Goal: Information Seeking & Learning: Learn about a topic

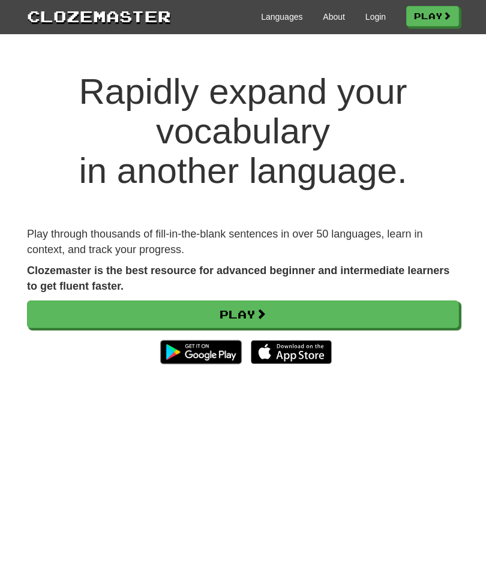
click at [432, 17] on link "Play" at bounding box center [432, 16] width 53 height 20
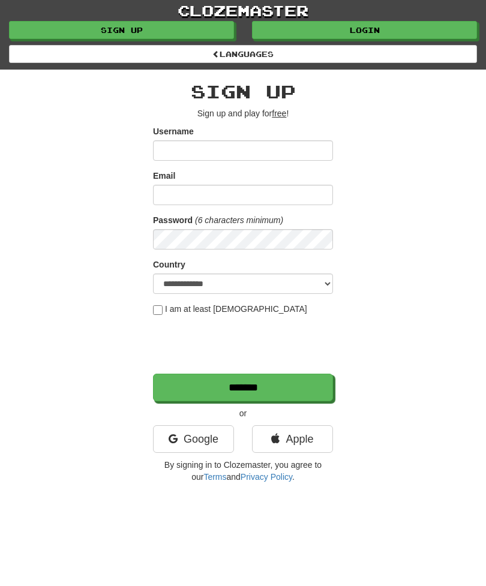
click at [367, 30] on link "Login" at bounding box center [364, 30] width 225 height 18
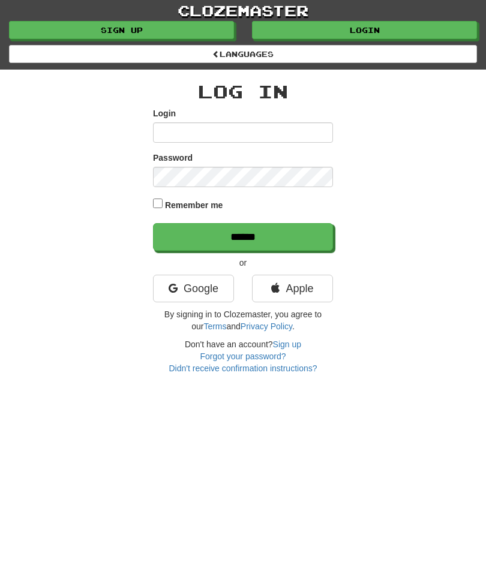
click at [281, 133] on input "Login" at bounding box center [243, 132] width 180 height 20
click at [276, 131] on input "Login" at bounding box center [243, 132] width 180 height 20
click at [233, 136] on input "Login" at bounding box center [243, 132] width 180 height 20
click at [246, 131] on input "Login" at bounding box center [243, 132] width 180 height 20
type input "**********"
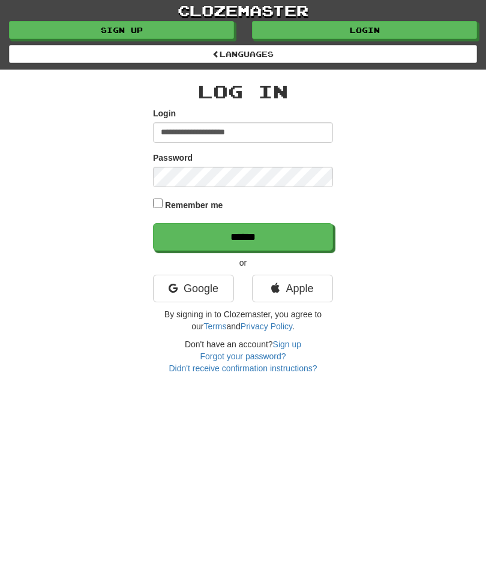
click at [243, 235] on input "******" at bounding box center [243, 237] width 180 height 28
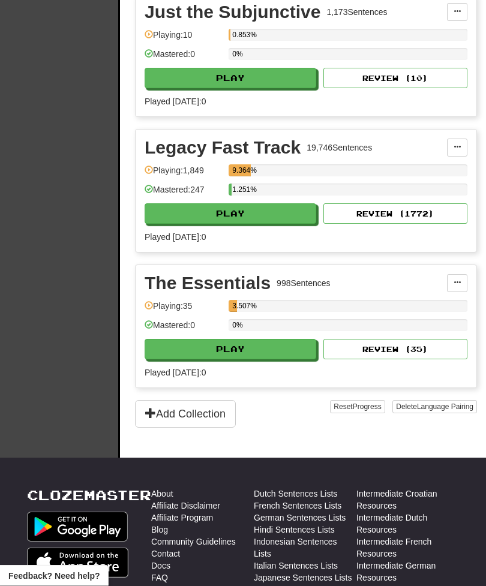
scroll to position [728, 0]
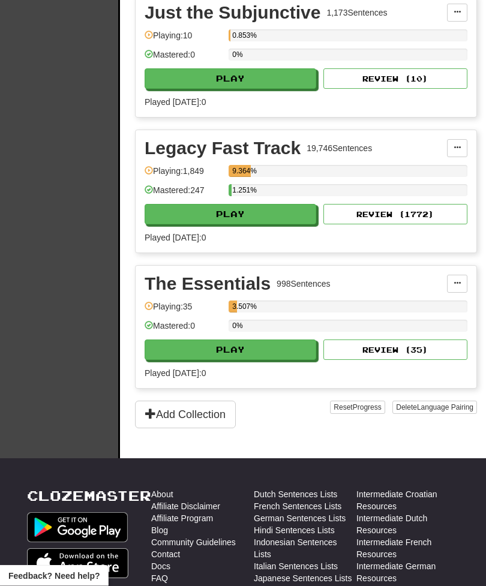
click at [272, 225] on button "Play" at bounding box center [229, 214] width 171 height 20
select select "**"
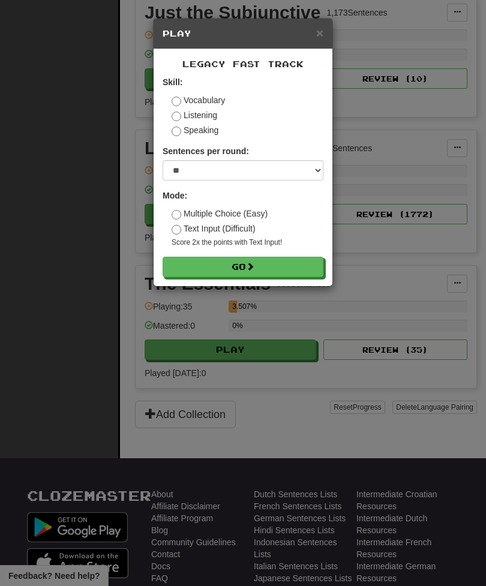
click at [289, 268] on button "Go" at bounding box center [242, 267] width 161 height 20
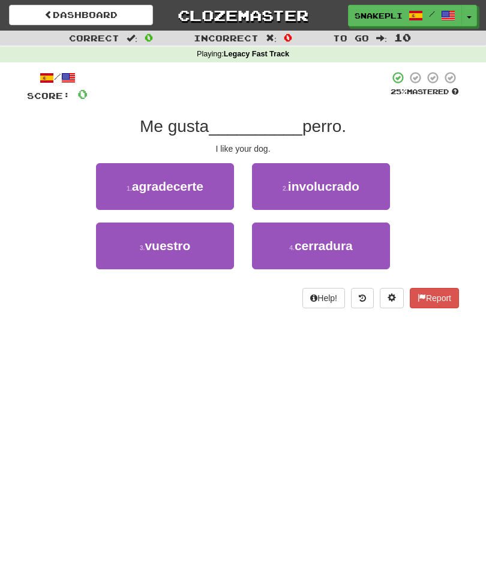
click at [164, 248] on span "vuestro" at bounding box center [167, 246] width 46 height 14
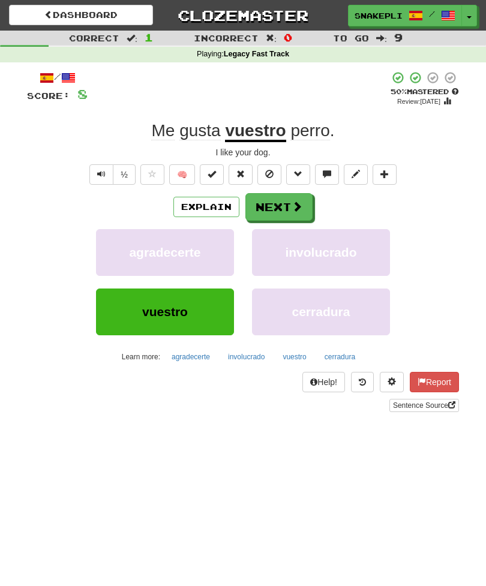
click at [275, 210] on button "Next" at bounding box center [278, 207] width 67 height 28
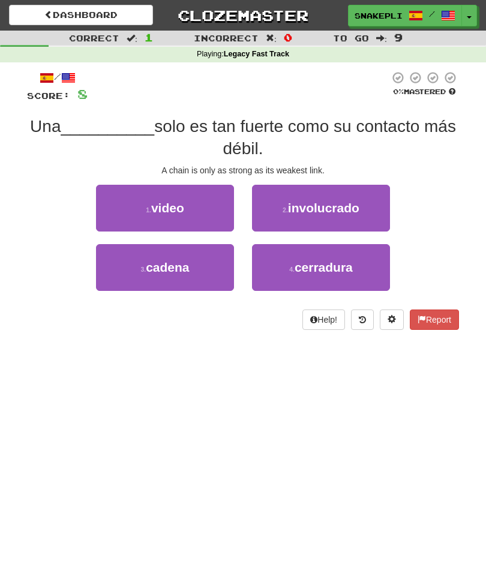
click at [190, 276] on button "3 . [PERSON_NAME]" at bounding box center [165, 267] width 138 height 47
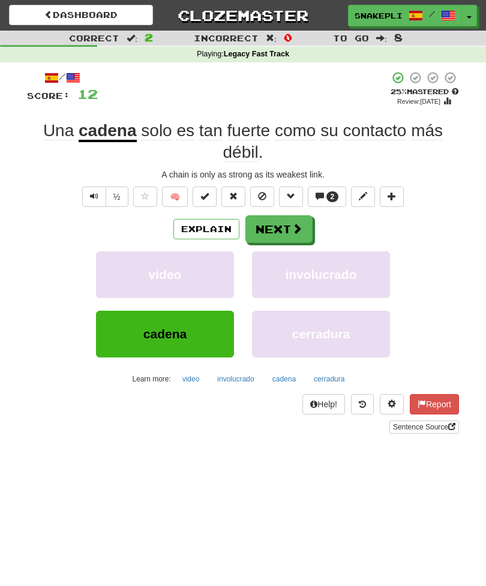
click at [284, 234] on button "Next" at bounding box center [278, 229] width 67 height 28
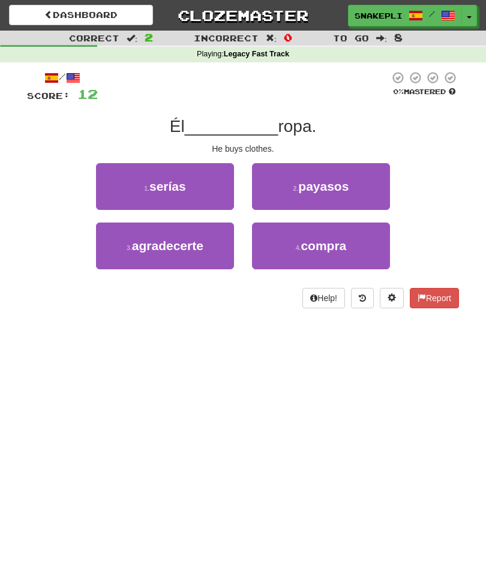
click at [331, 255] on button "4 . compra" at bounding box center [321, 245] width 138 height 47
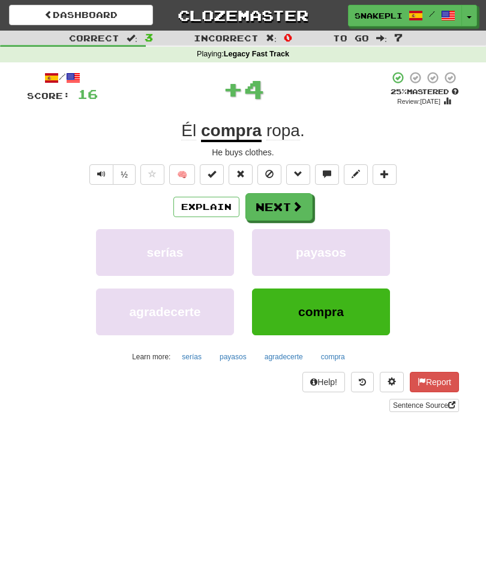
click at [290, 195] on button "Next" at bounding box center [278, 207] width 67 height 28
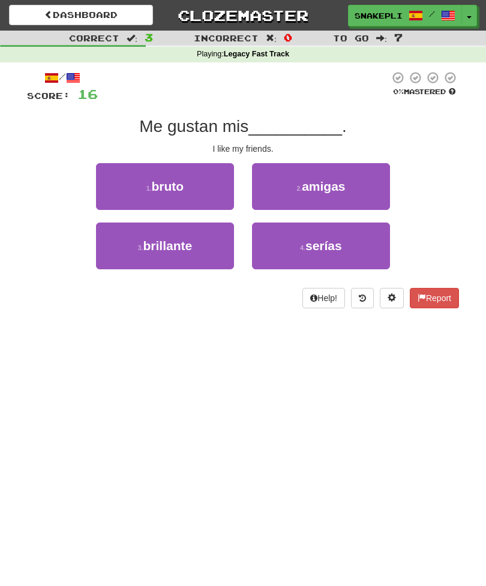
click at [347, 187] on button "2 . amigas" at bounding box center [321, 186] width 138 height 47
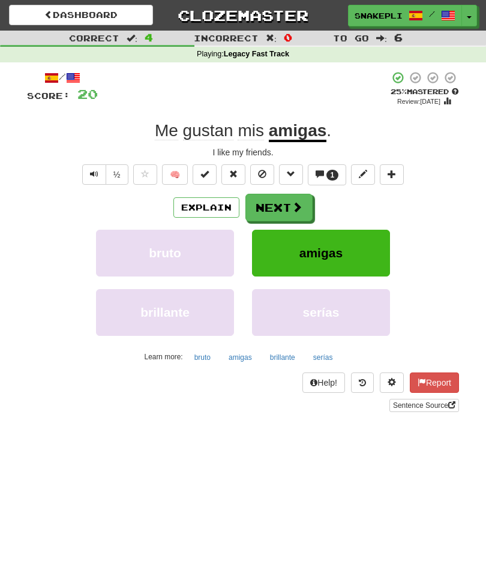
click at [286, 206] on button "Next" at bounding box center [278, 208] width 67 height 28
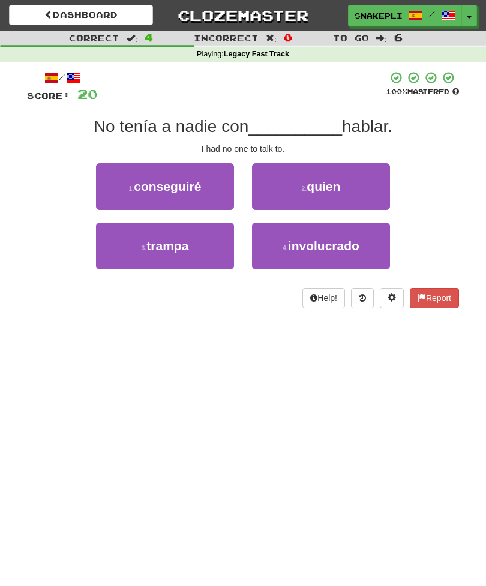
click at [350, 189] on button "2 . quien" at bounding box center [321, 186] width 138 height 47
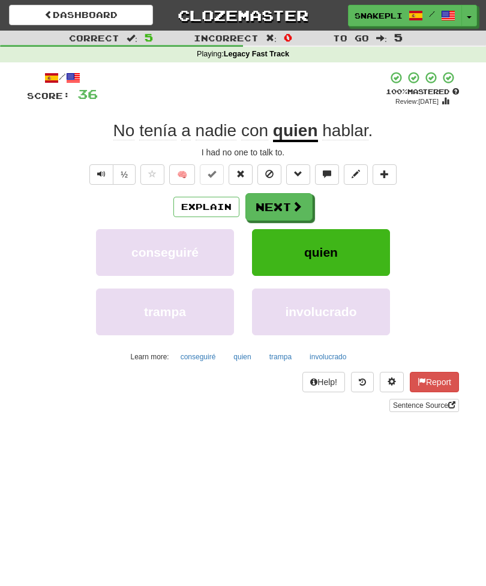
click at [285, 205] on button "Next" at bounding box center [278, 207] width 67 height 28
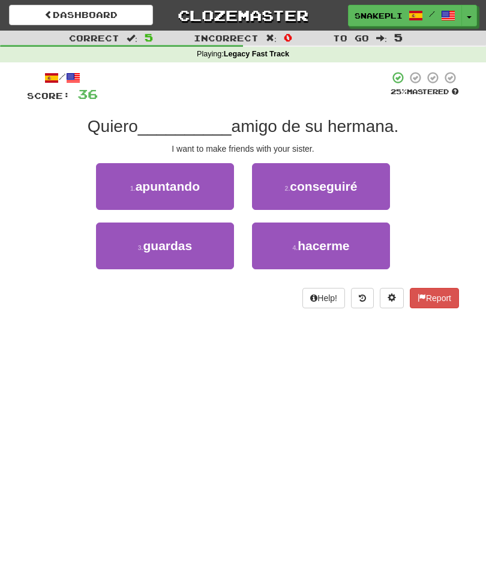
click at [348, 200] on button "2 . conseguiré" at bounding box center [321, 186] width 138 height 47
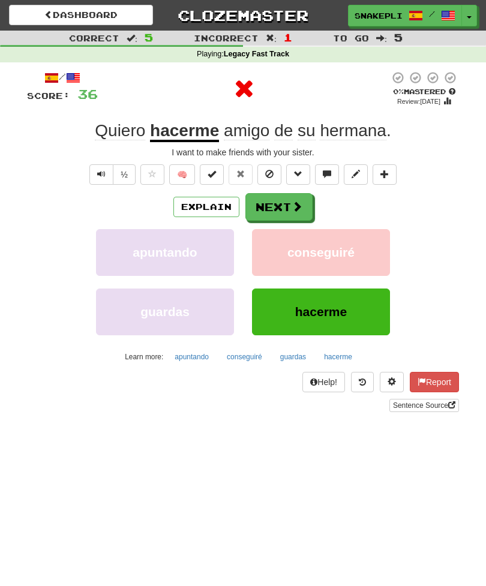
click at [290, 207] on button "Next" at bounding box center [278, 207] width 67 height 28
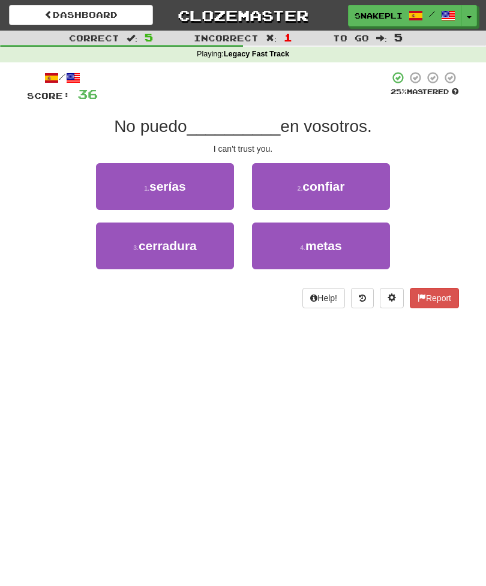
click at [352, 182] on button "2 . confiar" at bounding box center [321, 186] width 138 height 47
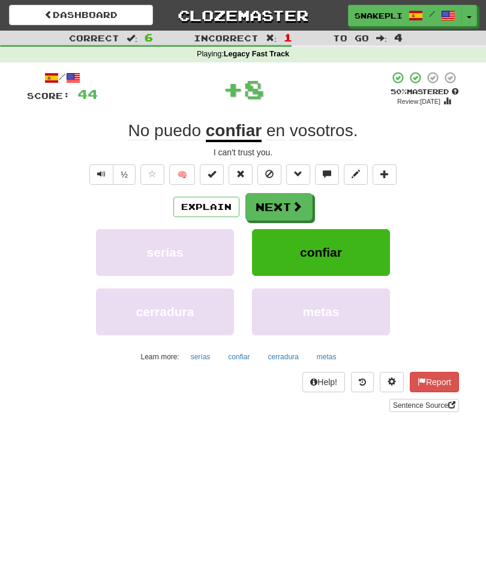
click at [291, 201] on span at bounding box center [296, 206] width 11 height 11
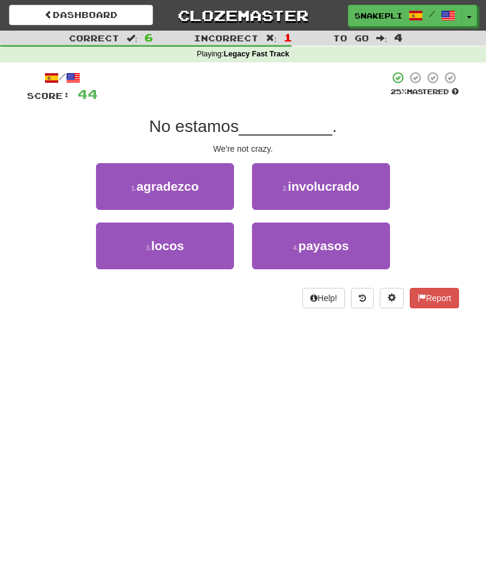
click at [192, 254] on button "3 . locos" at bounding box center [165, 245] width 138 height 47
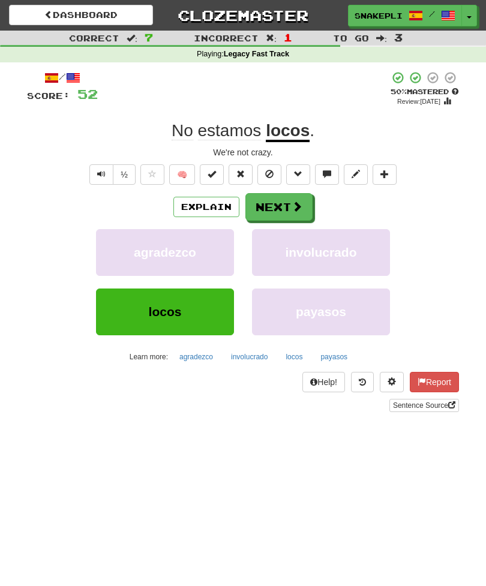
click at [293, 202] on span at bounding box center [296, 206] width 11 height 11
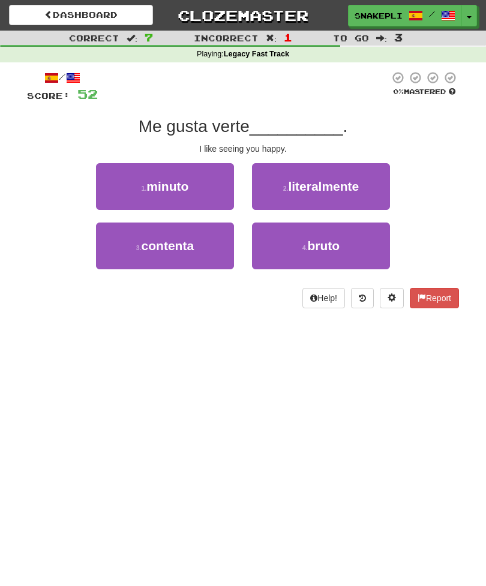
click at [192, 259] on button "3 . contenta" at bounding box center [165, 245] width 138 height 47
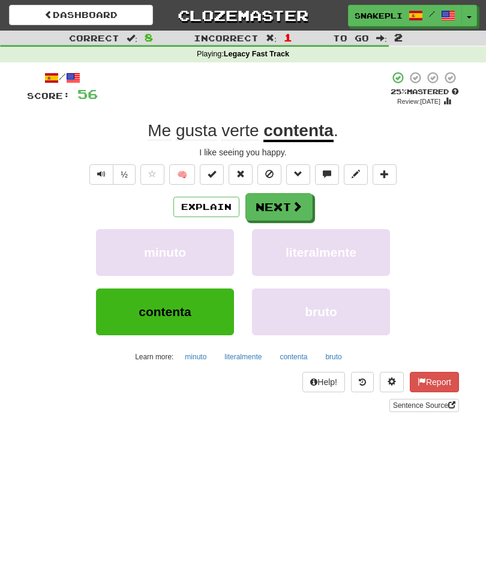
click at [285, 207] on button "Next" at bounding box center [278, 207] width 67 height 28
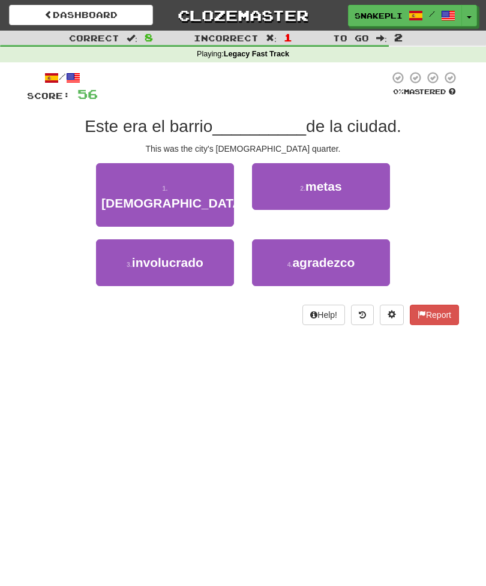
click at [180, 198] on button "1 . [DEMOGRAPHIC_DATA]" at bounding box center [165, 195] width 138 height 64
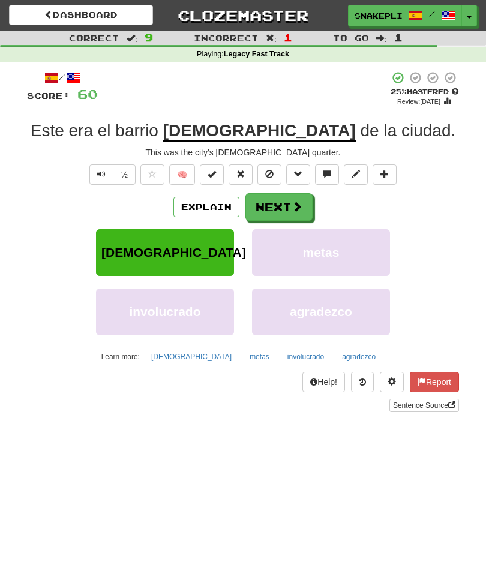
click at [284, 198] on button "Next" at bounding box center [278, 207] width 67 height 28
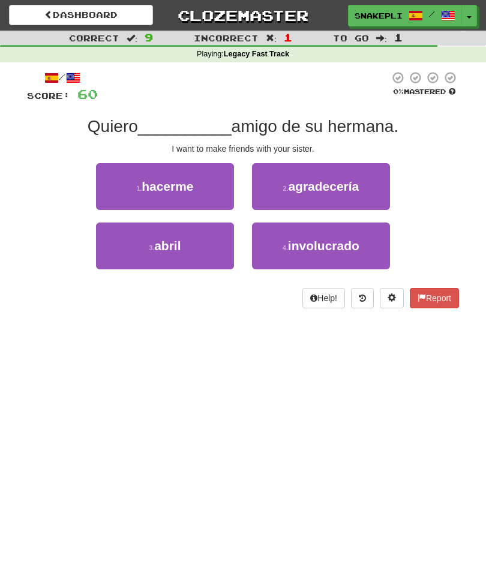
click at [188, 182] on span "hacerme" at bounding box center [167, 186] width 52 height 14
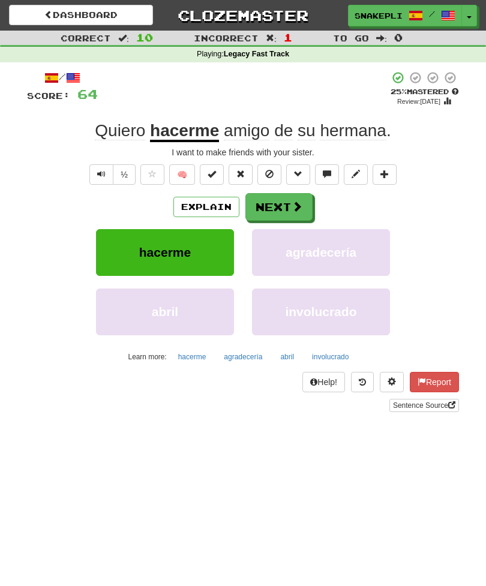
click at [296, 209] on span at bounding box center [296, 206] width 11 height 11
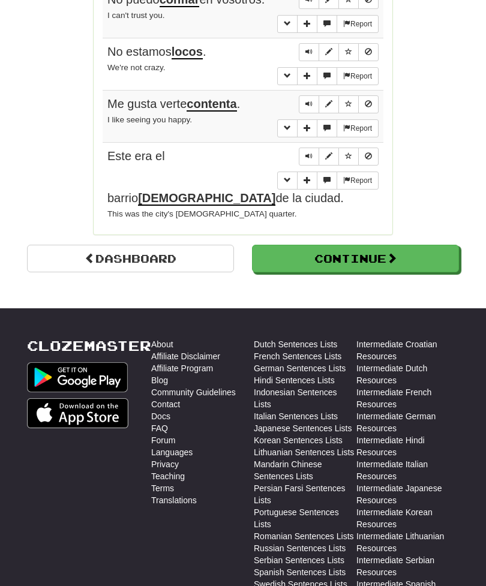
scroll to position [1073, 0]
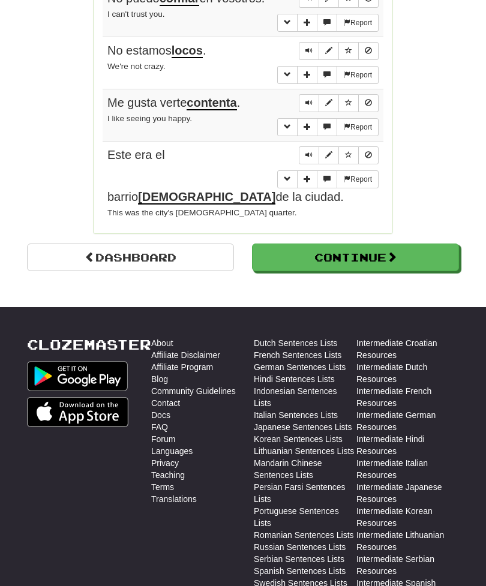
click at [381, 243] on button "Continue" at bounding box center [355, 257] width 207 height 28
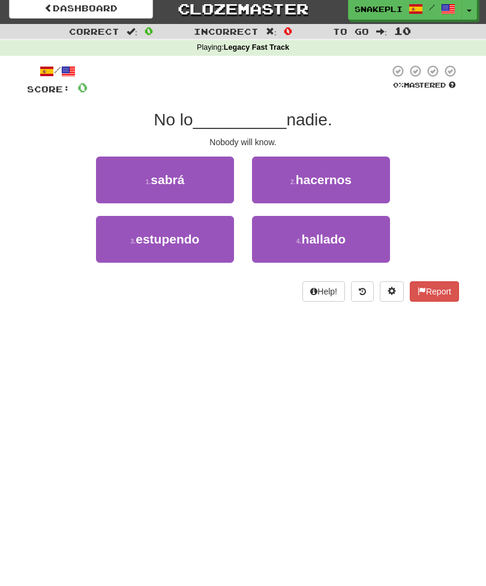
scroll to position [0, 0]
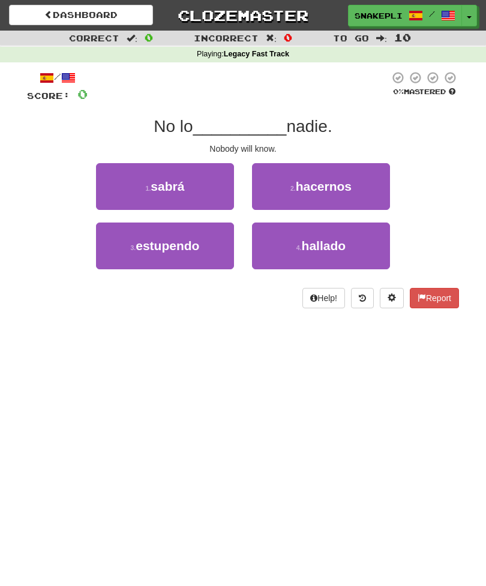
click at [171, 183] on span "sabrá" at bounding box center [167, 186] width 34 height 14
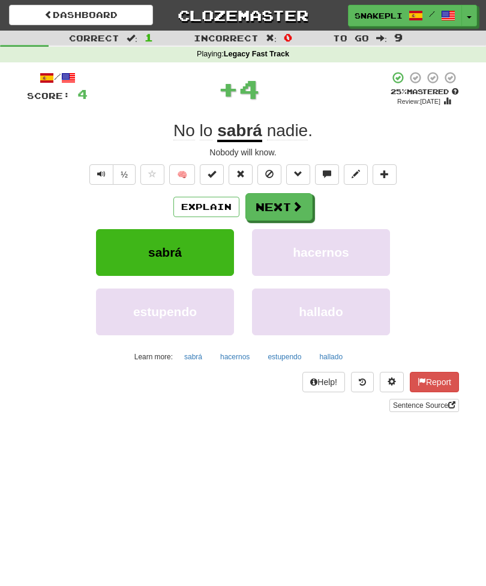
click at [287, 203] on button "Next" at bounding box center [278, 207] width 67 height 28
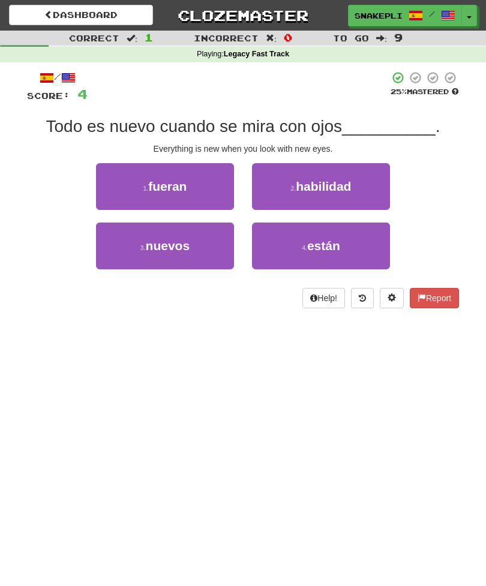
click at [194, 246] on button "3 . nuevos" at bounding box center [165, 245] width 138 height 47
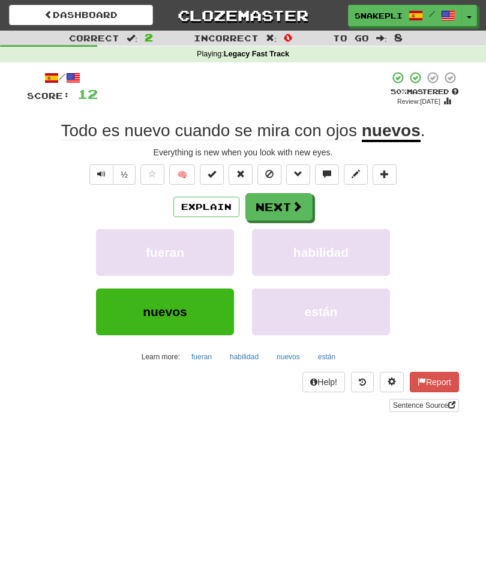
click at [278, 207] on button "Next" at bounding box center [278, 207] width 67 height 28
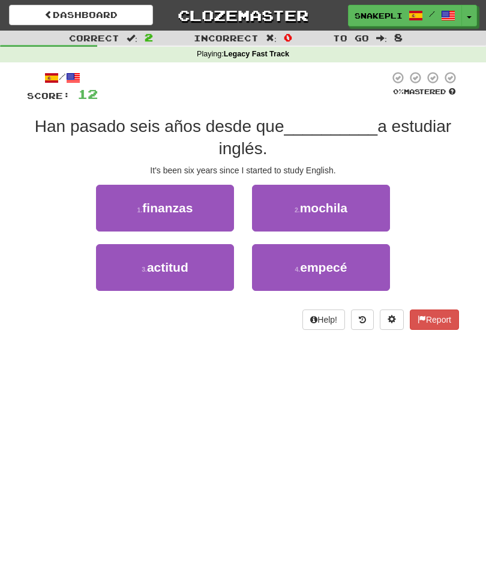
click at [336, 270] on span "empecé" at bounding box center [323, 267] width 47 height 14
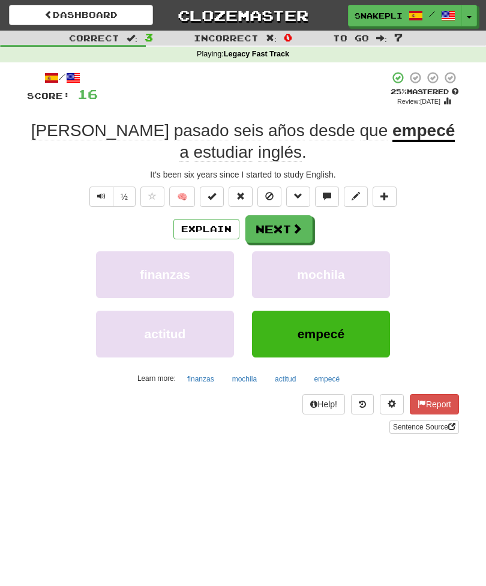
click at [284, 228] on button "Next" at bounding box center [278, 229] width 67 height 28
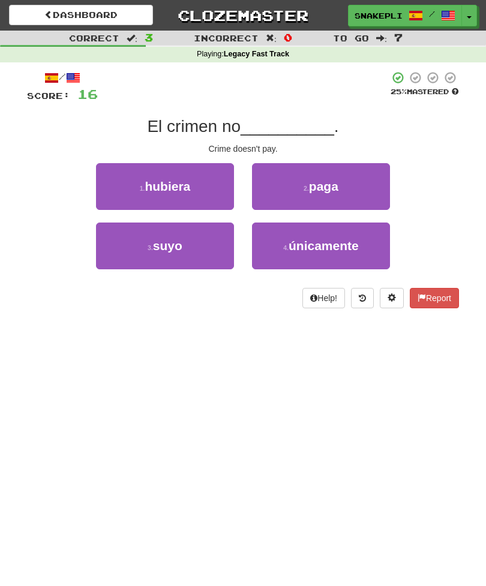
click at [347, 194] on button "2 . paga" at bounding box center [321, 186] width 138 height 47
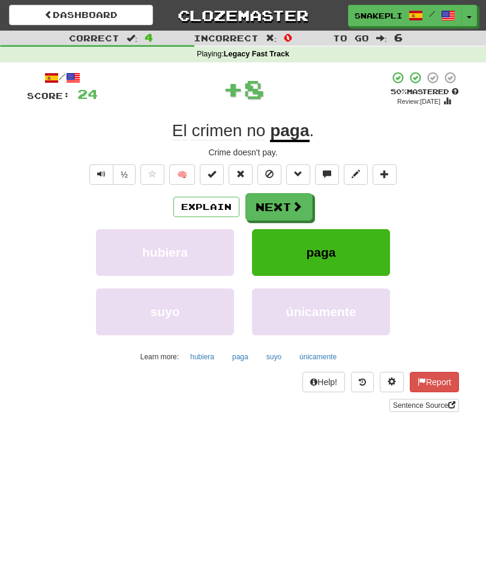
click at [290, 209] on button "Next" at bounding box center [278, 207] width 67 height 28
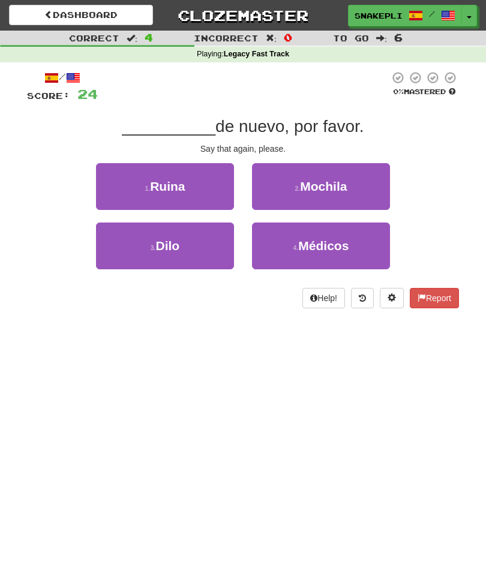
click at [175, 255] on button "3 . [GEOGRAPHIC_DATA]" at bounding box center [165, 245] width 138 height 47
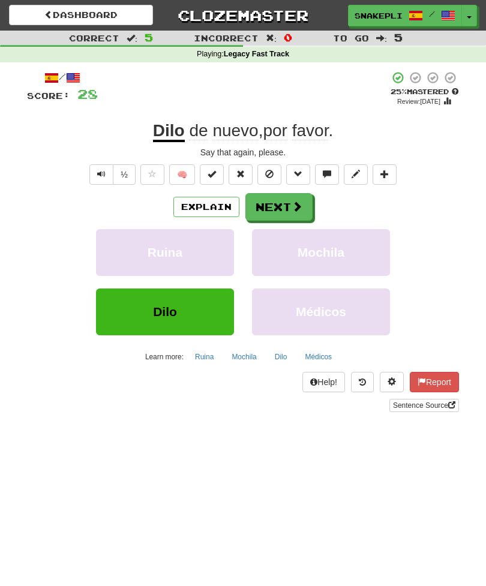
click at [297, 201] on span at bounding box center [296, 206] width 11 height 11
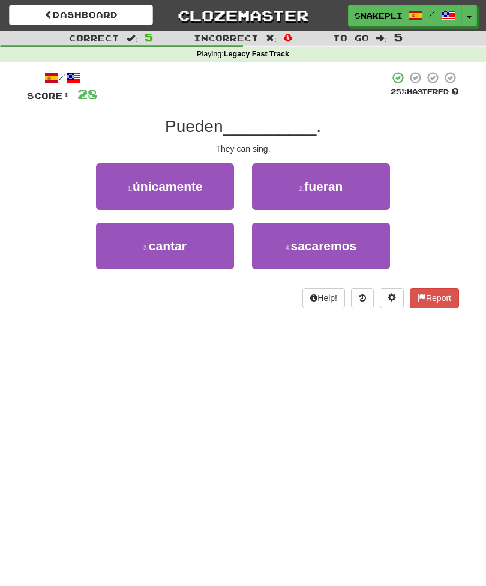
click at [193, 251] on button "3 . cantar" at bounding box center [165, 245] width 138 height 47
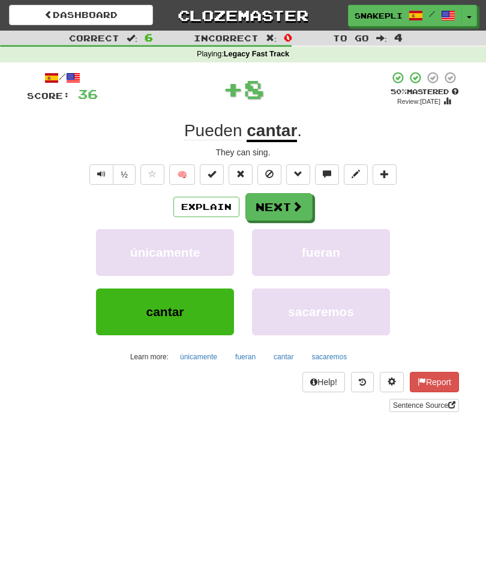
click at [279, 206] on button "Next" at bounding box center [278, 207] width 67 height 28
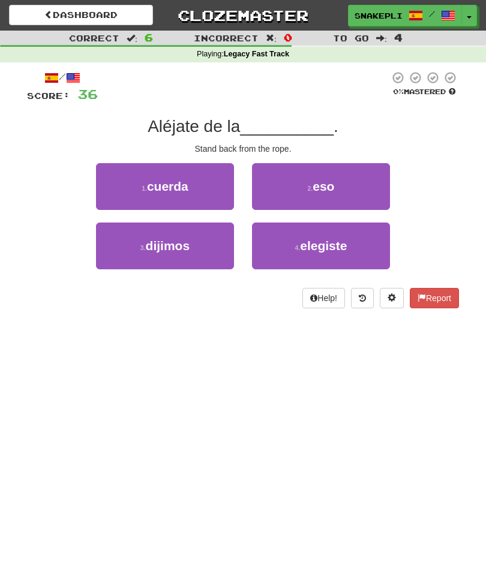
click at [204, 201] on button "1 . cuerda" at bounding box center [165, 186] width 138 height 47
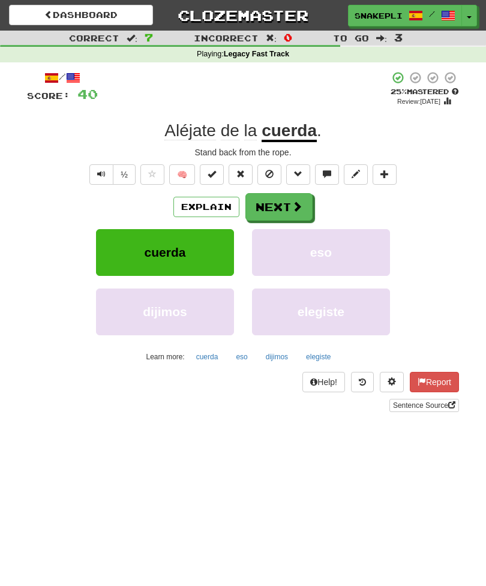
click at [286, 204] on button "Next" at bounding box center [278, 207] width 67 height 28
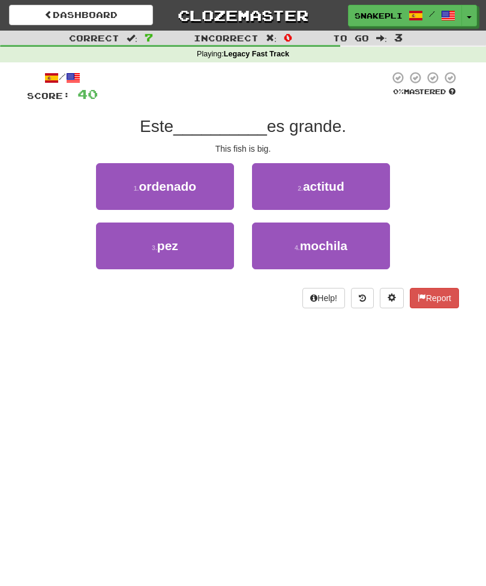
click at [187, 266] on button "3 . pez" at bounding box center [165, 245] width 138 height 47
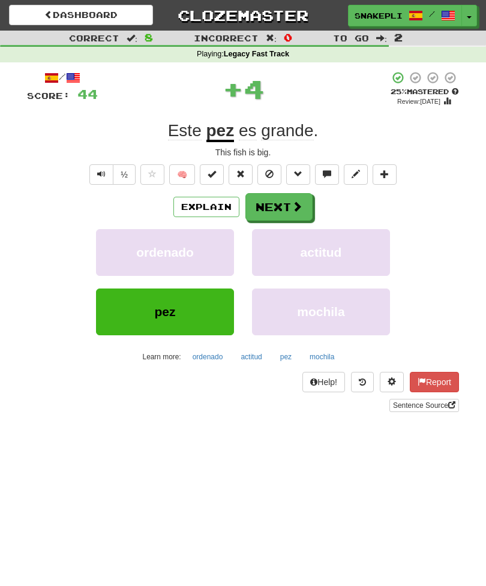
click at [291, 196] on button "Next" at bounding box center [278, 207] width 67 height 28
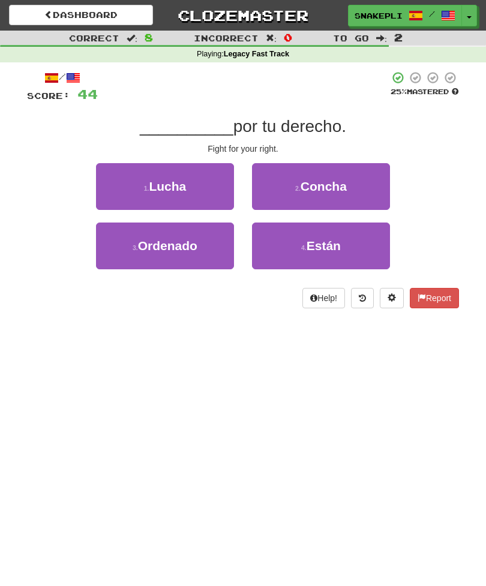
click at [213, 206] on button "1 . Lucha" at bounding box center [165, 186] width 138 height 47
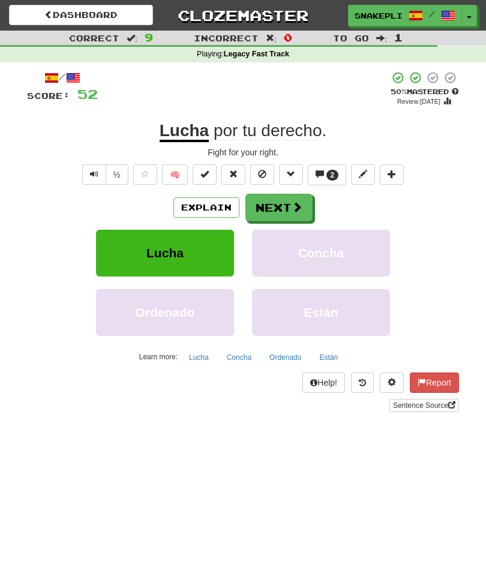
click at [294, 212] on button "Next" at bounding box center [278, 208] width 67 height 28
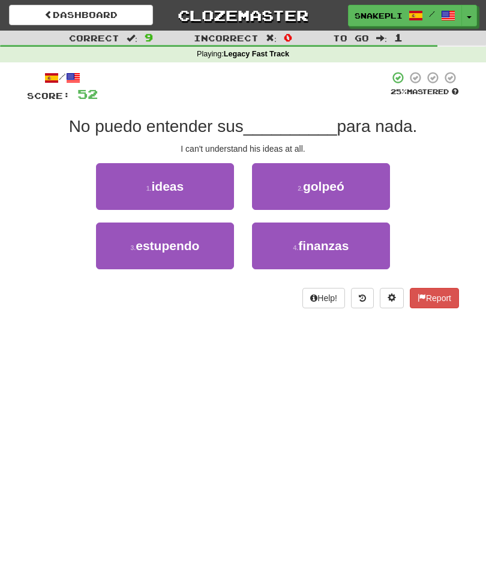
click at [199, 192] on button "1 . ideas" at bounding box center [165, 186] width 138 height 47
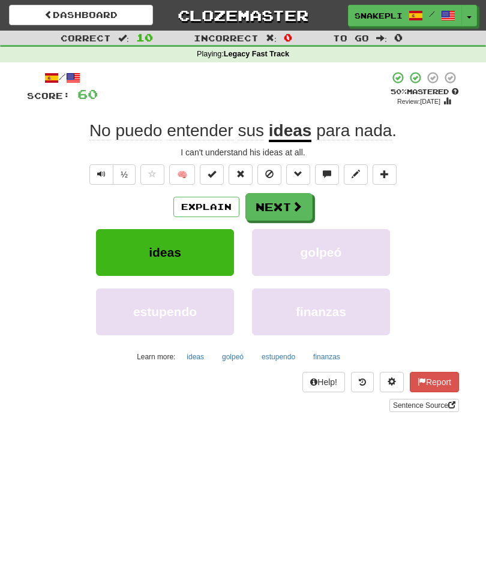
click at [290, 212] on button "Next" at bounding box center [278, 207] width 67 height 28
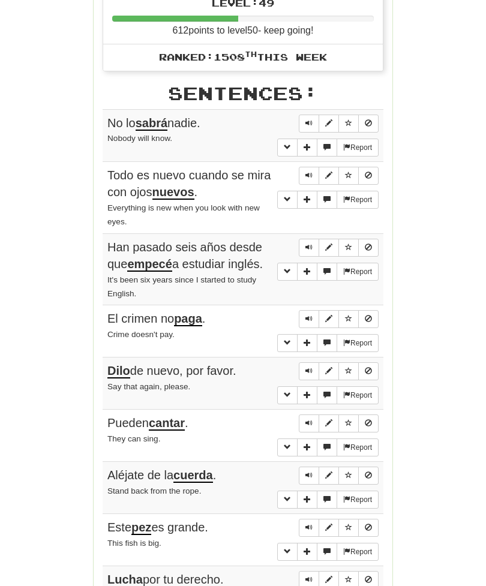
scroll to position [600, 0]
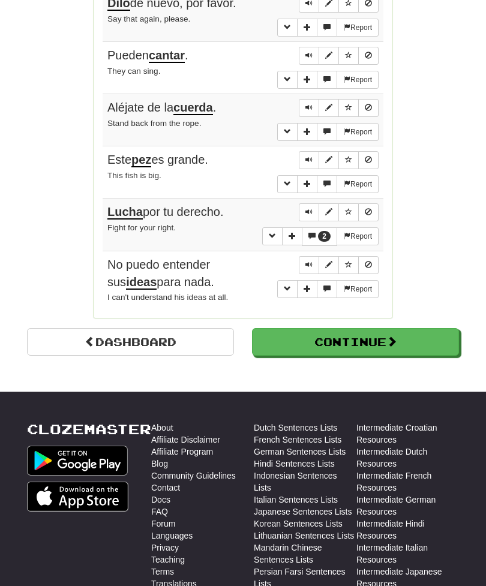
click at [402, 329] on button "Continue" at bounding box center [355, 343] width 207 height 28
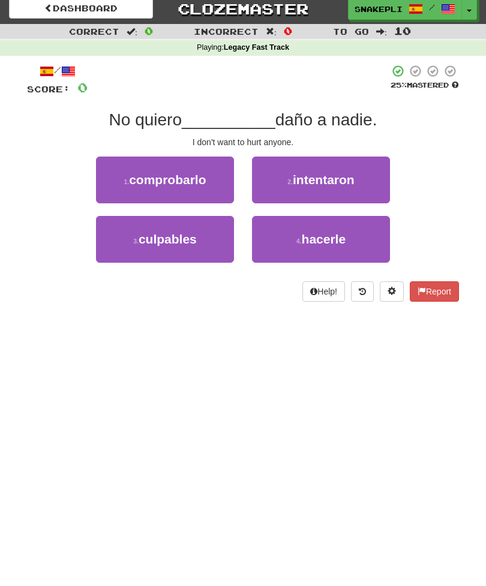
scroll to position [0, 0]
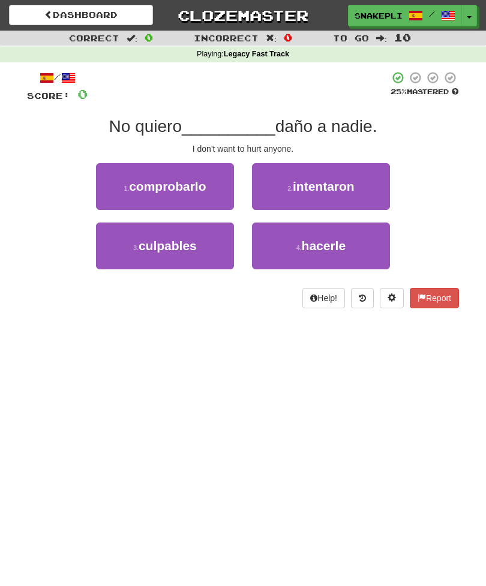
click at [339, 251] on span "hacerle" at bounding box center [324, 246] width 44 height 14
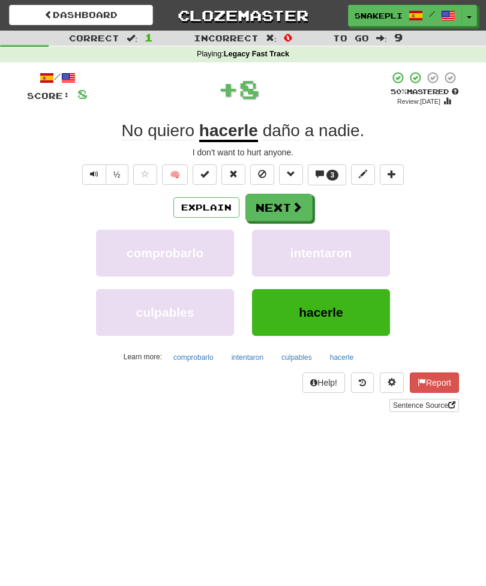
click at [291, 203] on span at bounding box center [296, 206] width 11 height 11
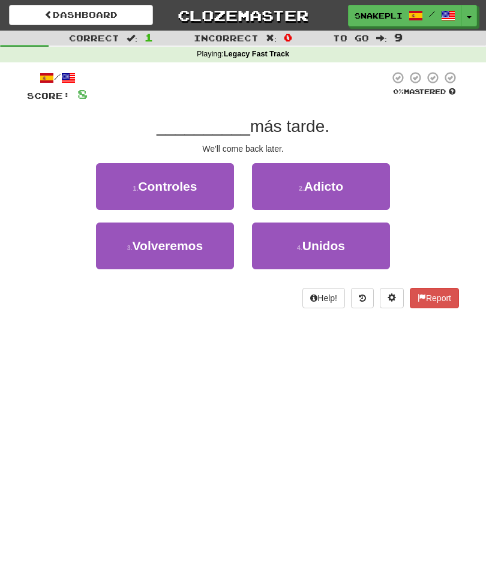
click at [191, 258] on button "3 . [GEOGRAPHIC_DATA]" at bounding box center [165, 245] width 138 height 47
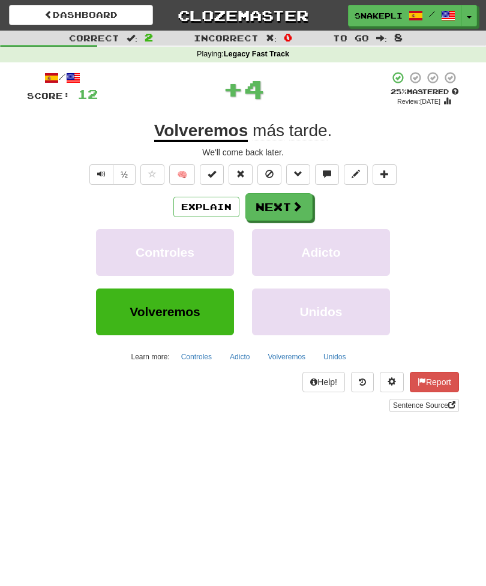
click at [268, 194] on button "Next" at bounding box center [278, 207] width 67 height 28
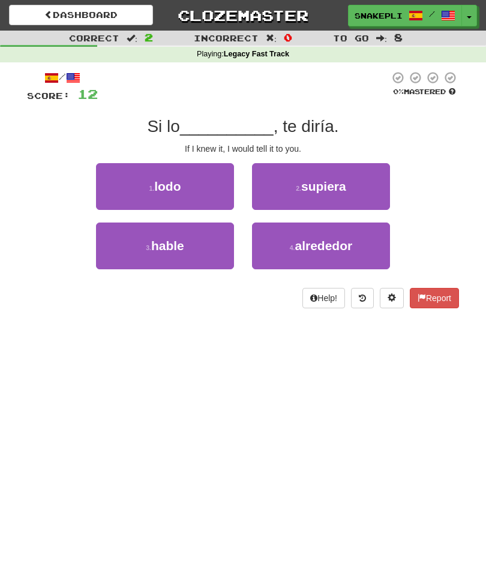
click at [345, 179] on span "supiera" at bounding box center [323, 186] width 45 height 14
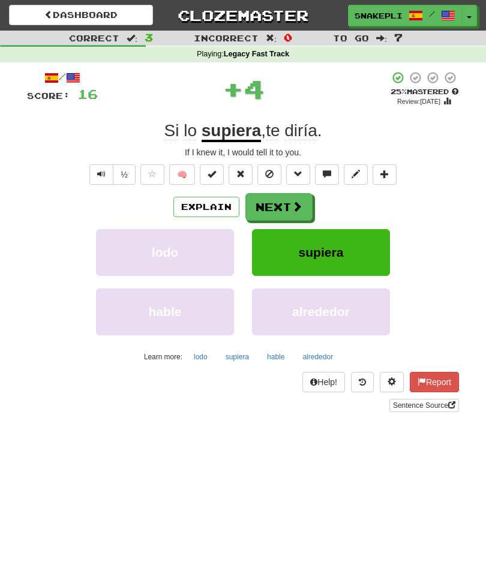
click at [301, 204] on span at bounding box center [296, 206] width 11 height 11
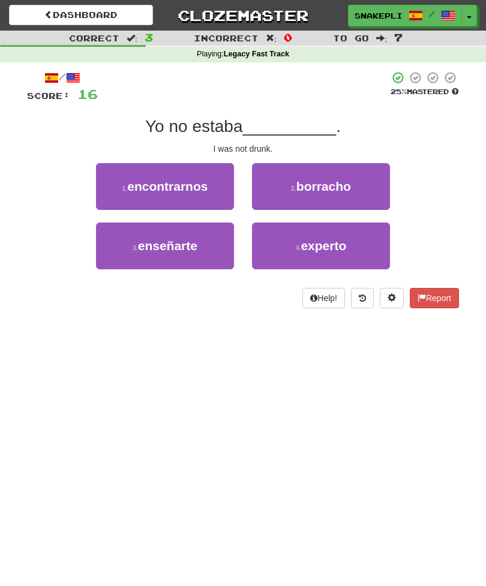
click at [344, 207] on button "2 . [GEOGRAPHIC_DATA]" at bounding box center [321, 186] width 138 height 47
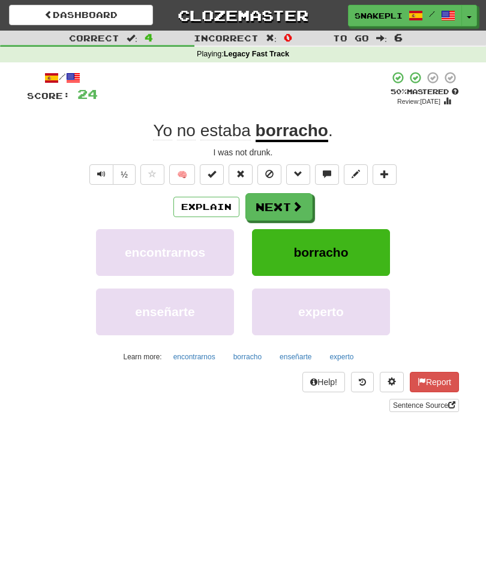
click at [282, 206] on button "Next" at bounding box center [278, 207] width 67 height 28
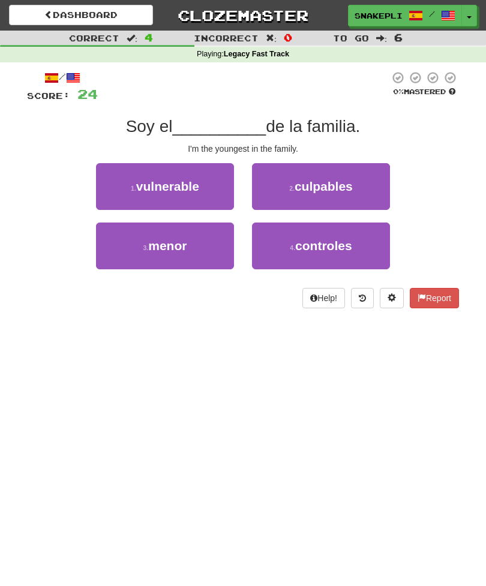
click at [182, 258] on button "3 . menor" at bounding box center [165, 245] width 138 height 47
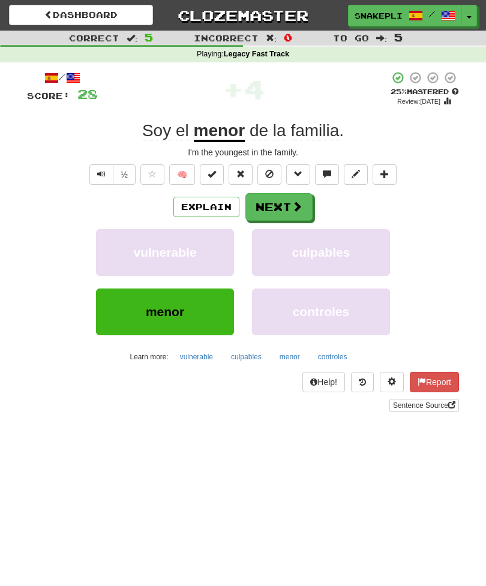
click at [284, 213] on button "Next" at bounding box center [278, 207] width 67 height 28
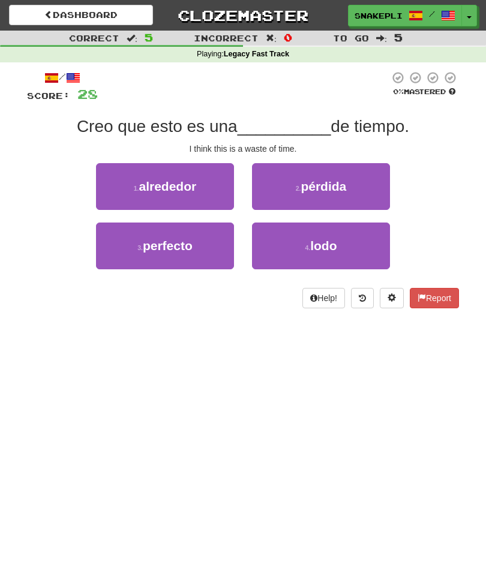
click at [338, 191] on span "pérdida" at bounding box center [323, 186] width 46 height 14
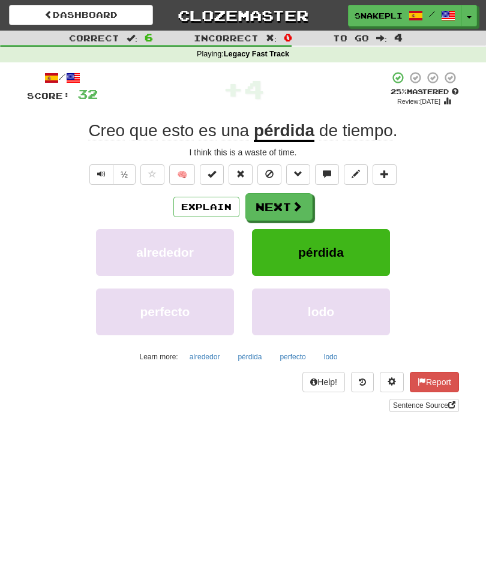
click at [288, 205] on button "Next" at bounding box center [278, 207] width 67 height 28
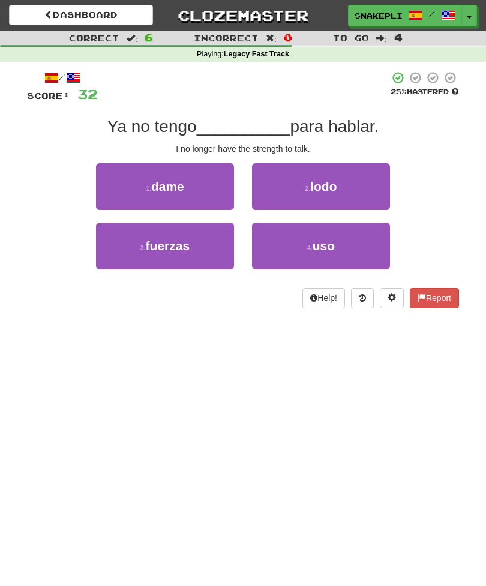
click at [180, 251] on span "fuerzas" at bounding box center [168, 246] width 44 height 14
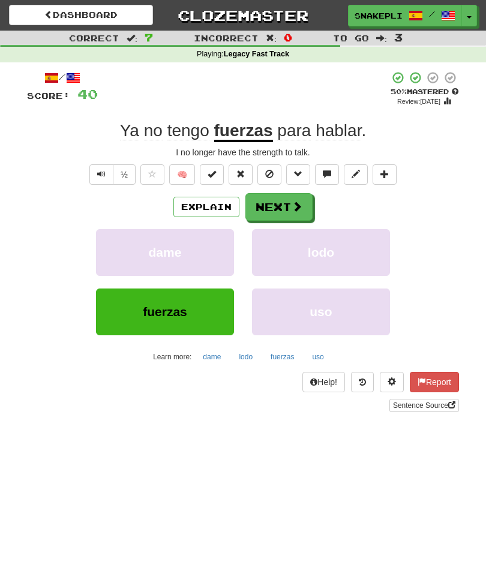
click at [277, 209] on button "Next" at bounding box center [278, 207] width 67 height 28
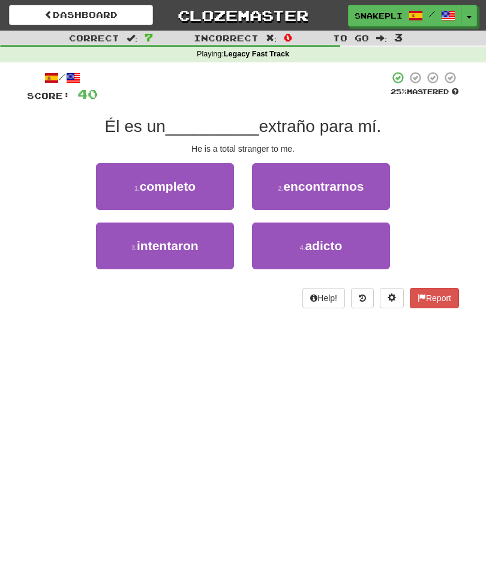
click at [208, 200] on button "1 . completo" at bounding box center [165, 186] width 138 height 47
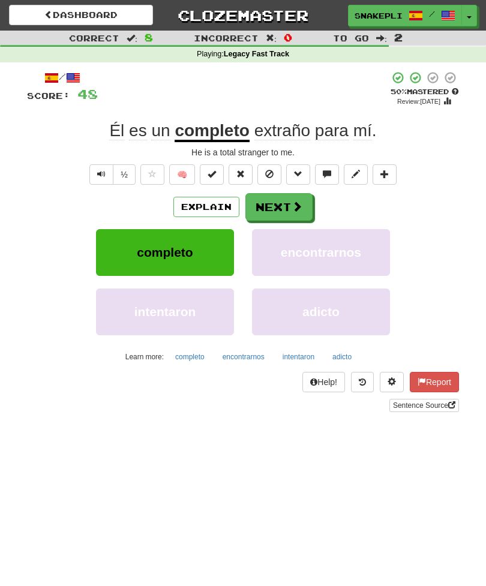
click at [291, 206] on span at bounding box center [296, 206] width 11 height 11
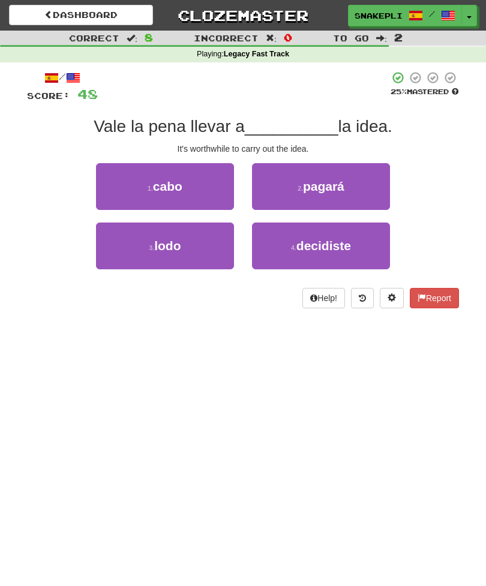
click at [324, 192] on span "pagará" at bounding box center [323, 186] width 41 height 14
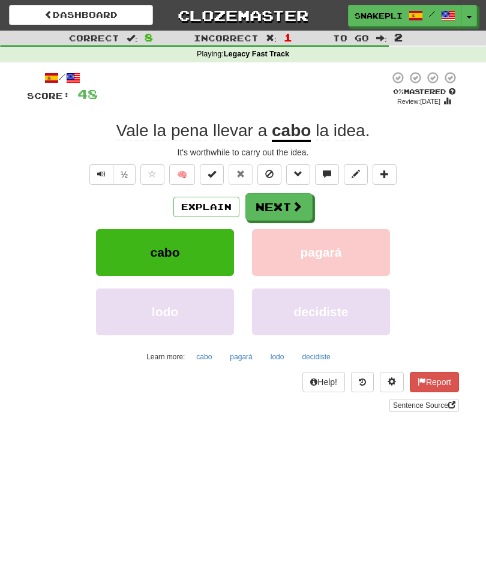
click at [288, 206] on button "Next" at bounding box center [278, 207] width 67 height 28
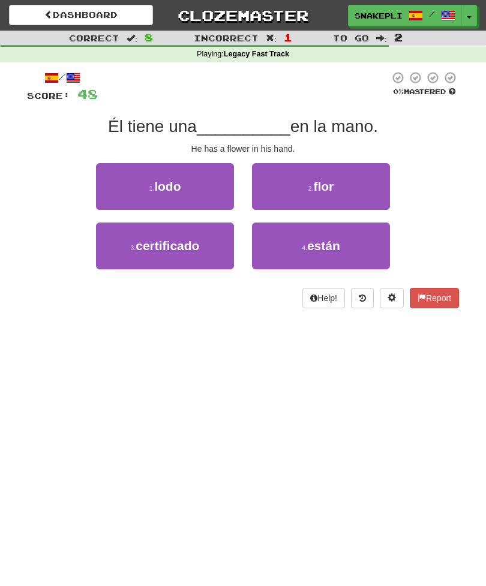
click at [337, 188] on button "2 . flor" at bounding box center [321, 186] width 138 height 47
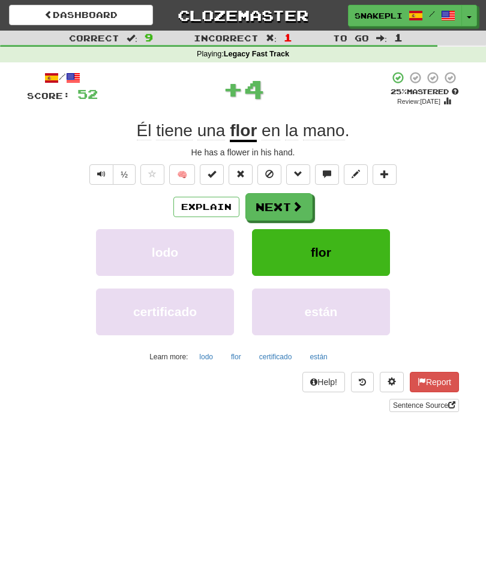
click at [284, 200] on button "Next" at bounding box center [278, 207] width 67 height 28
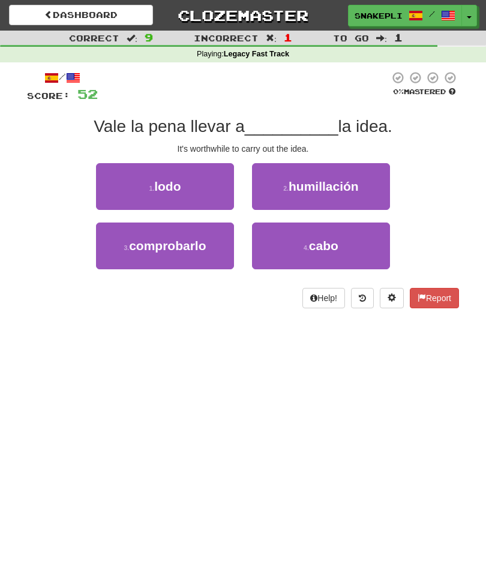
click at [332, 254] on button "4 . cabo" at bounding box center [321, 245] width 138 height 47
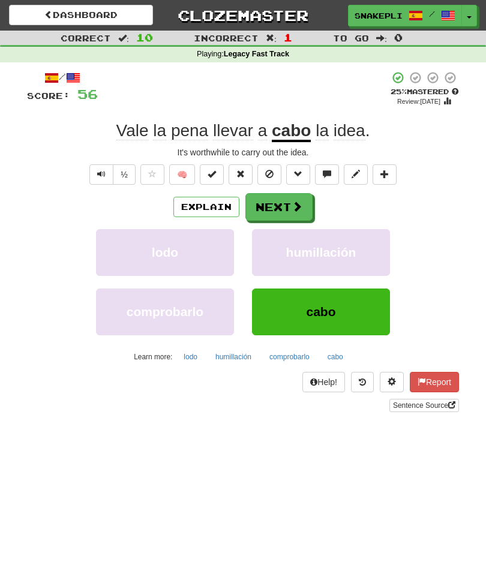
scroll to position [1, 0]
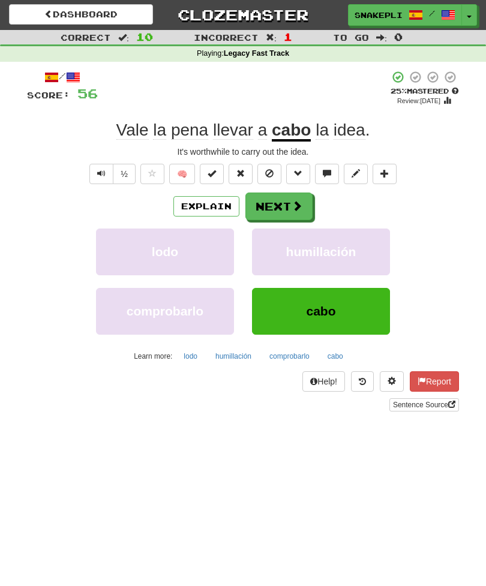
click at [283, 209] on button "Next" at bounding box center [278, 206] width 67 height 28
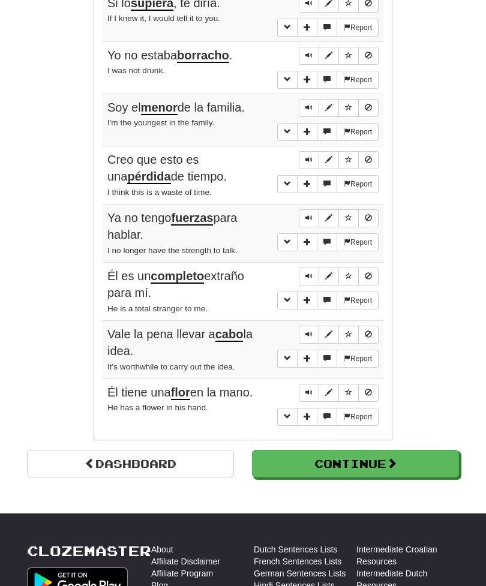
scroll to position [845, 0]
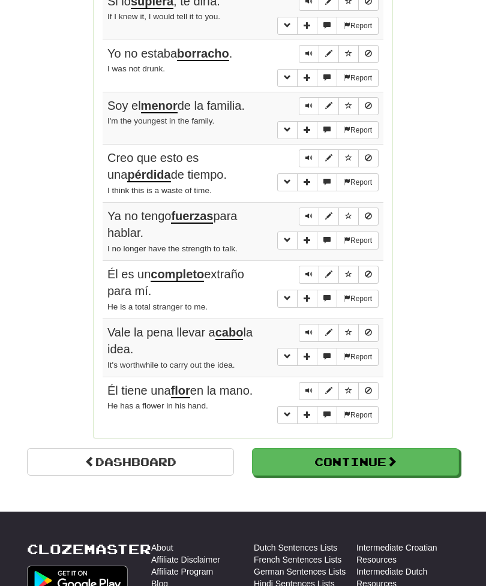
click at [344, 448] on button "Continue" at bounding box center [355, 462] width 207 height 28
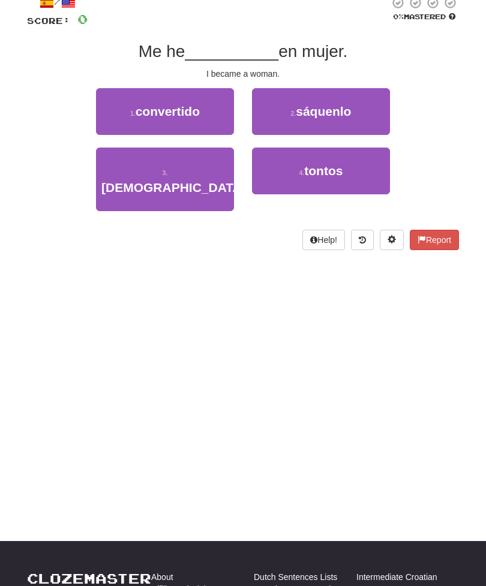
scroll to position [0, 0]
